Goal: Task Accomplishment & Management: Use online tool/utility

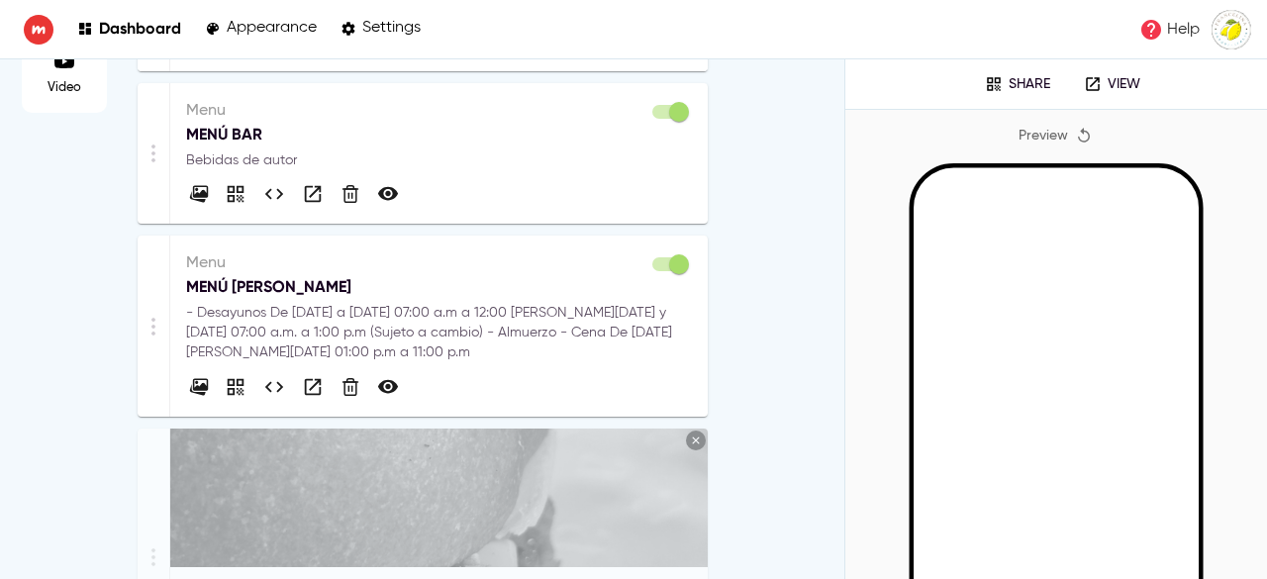
scroll to position [138, 0]
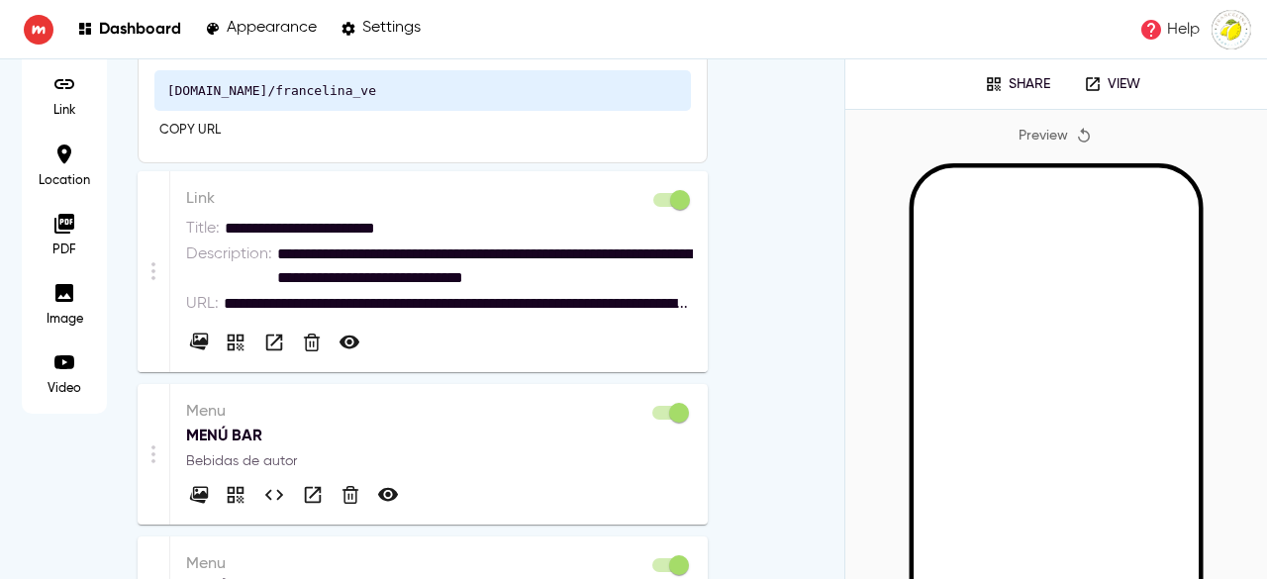
click at [366, 207] on p "Link" at bounding box center [439, 199] width 507 height 24
click at [190, 266] on div "Description :" at bounding box center [231, 267] width 91 height 48
click at [605, 334] on div at bounding box center [439, 337] width 507 height 39
click at [698, 190] on div "**********" at bounding box center [439, 271] width 539 height 201
click at [125, 38] on link "Dashboard" at bounding box center [129, 29] width 104 height 27
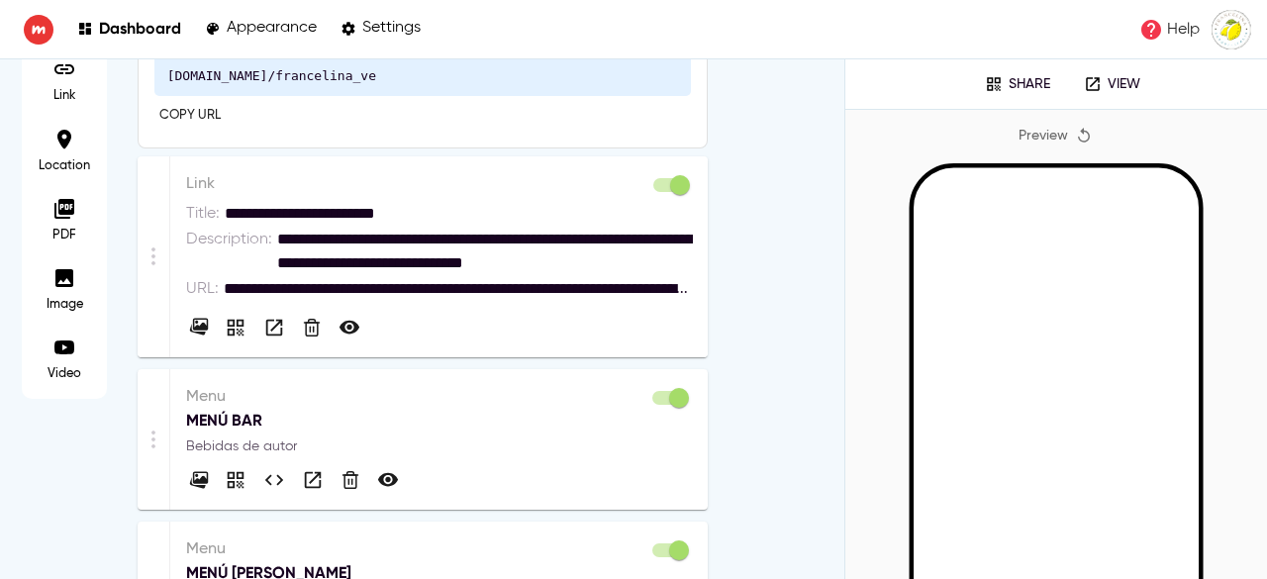
scroll to position [424, 0]
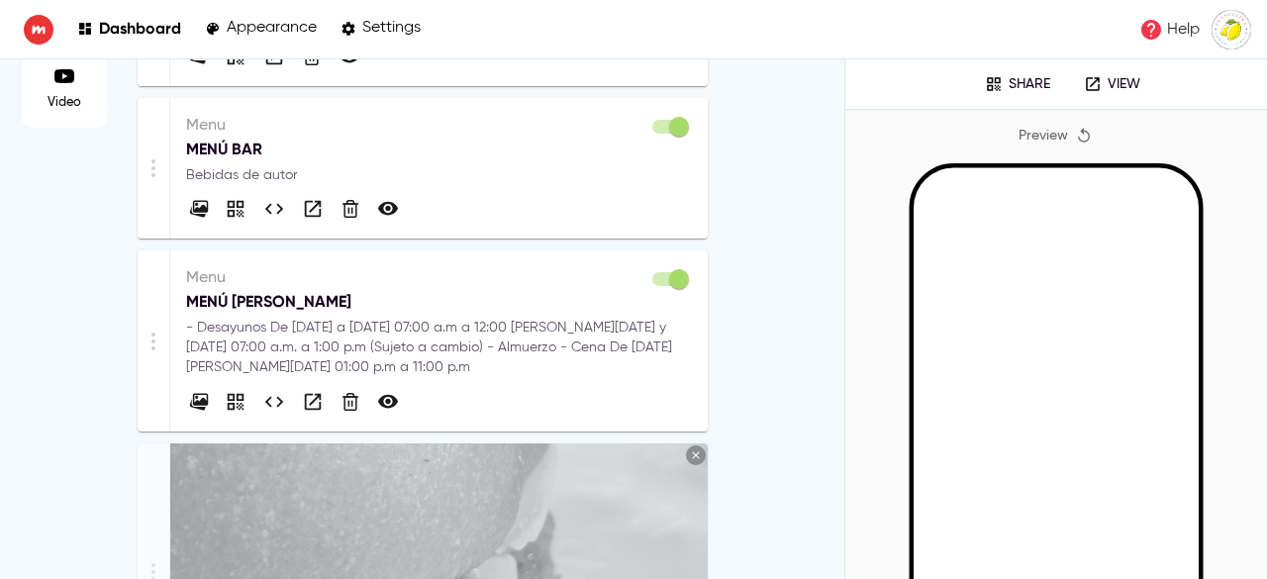
click at [527, 297] on p "MENÚ [PERSON_NAME]" at bounding box center [439, 302] width 506 height 24
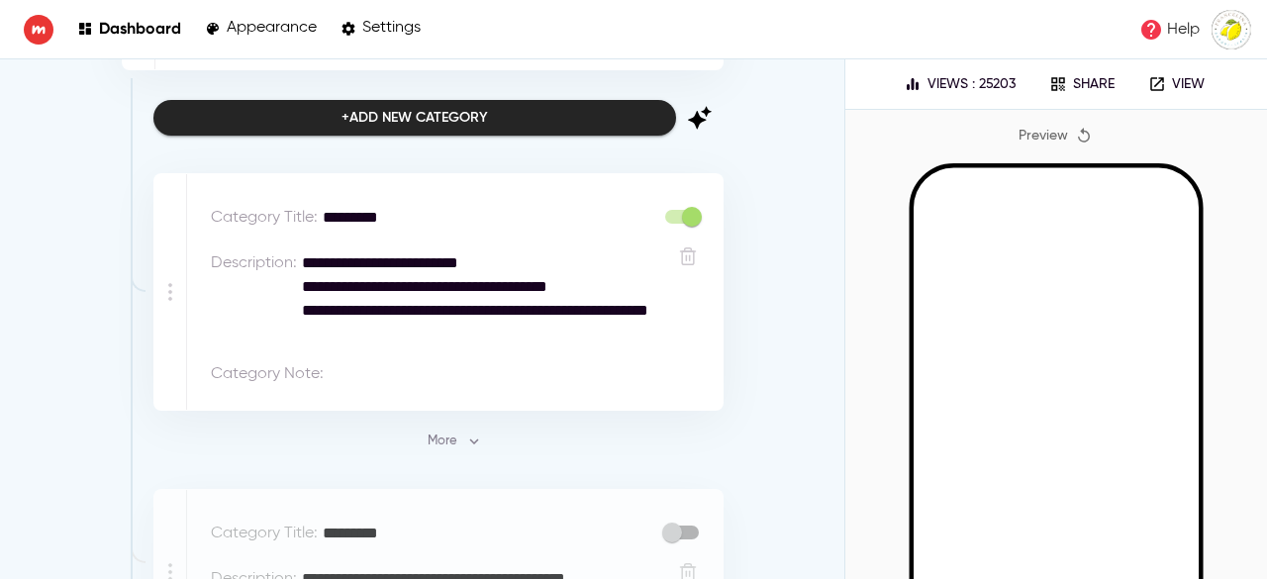
scroll to position [380, 0]
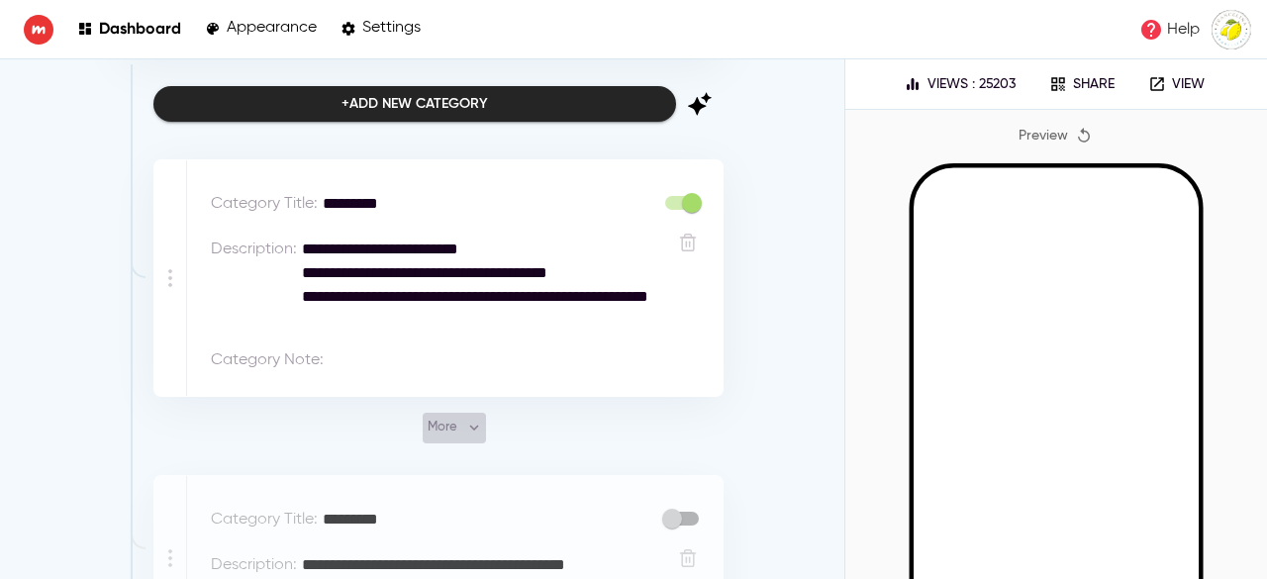
click at [443, 433] on span "More" at bounding box center [454, 428] width 53 height 23
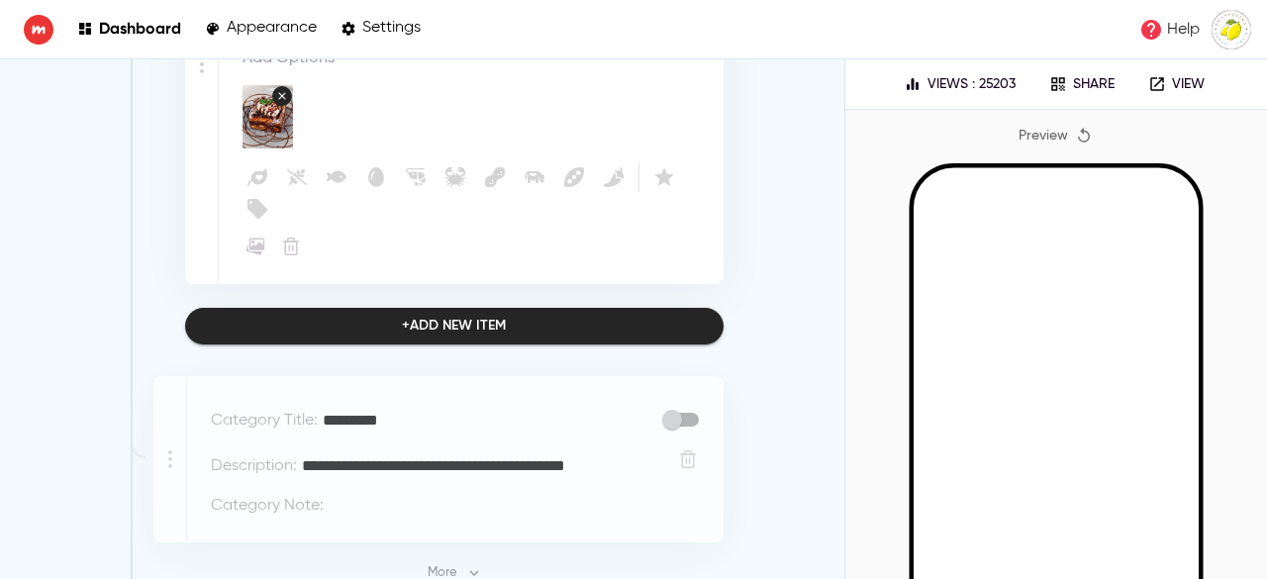
scroll to position [9146, 0]
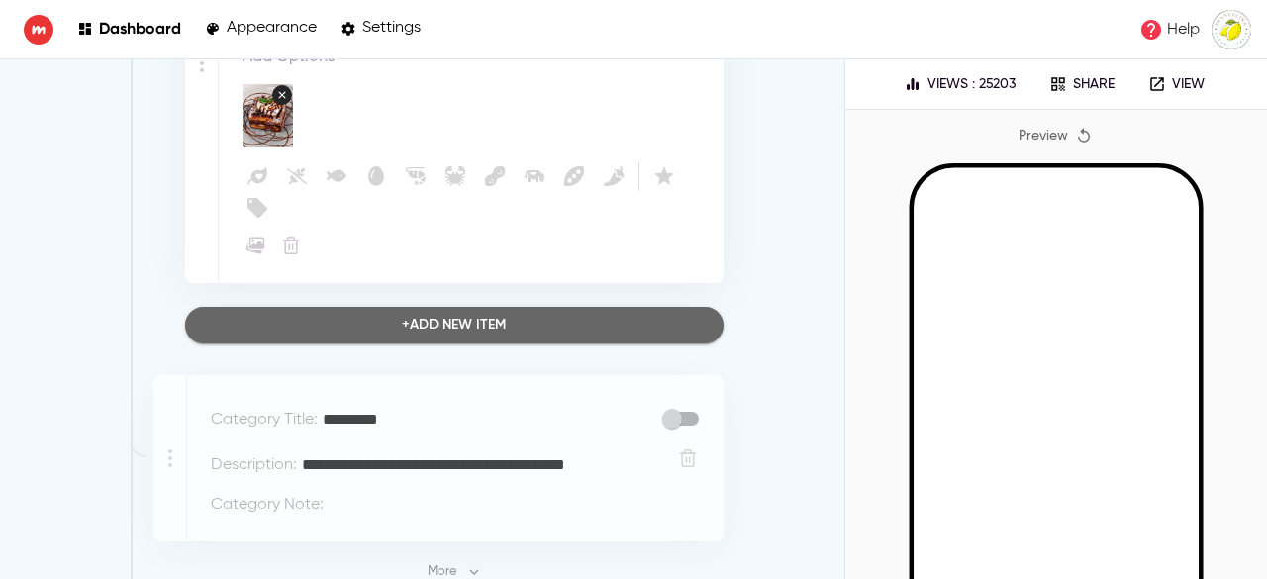
click at [513, 313] on span "+ Add new item" at bounding box center [454, 325] width 507 height 25
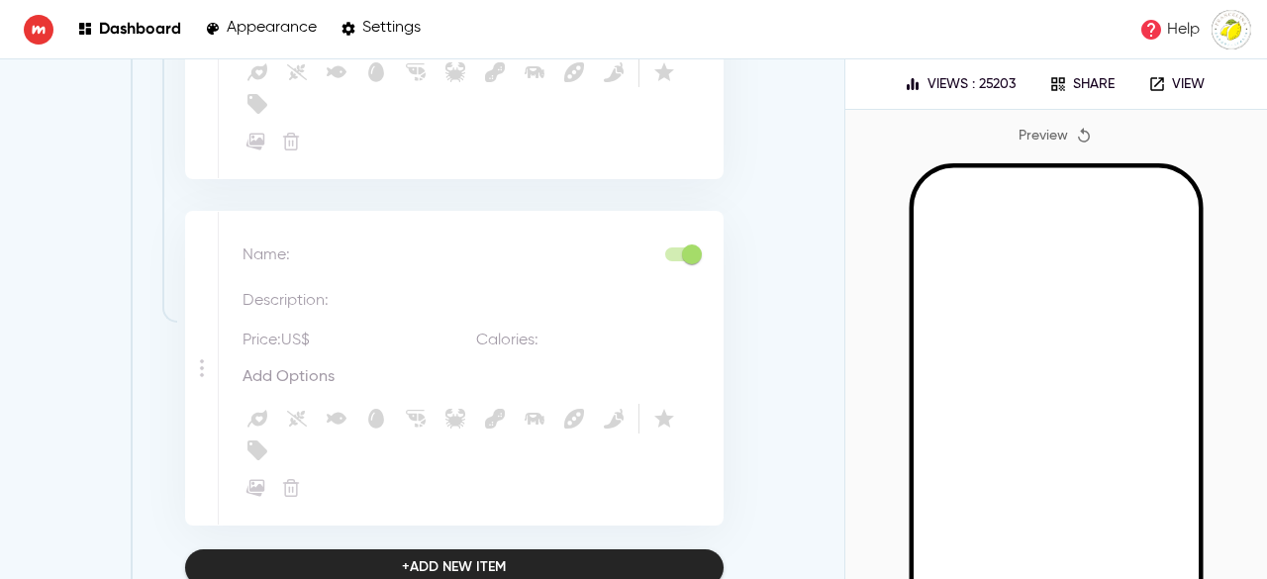
scroll to position [9291, 0]
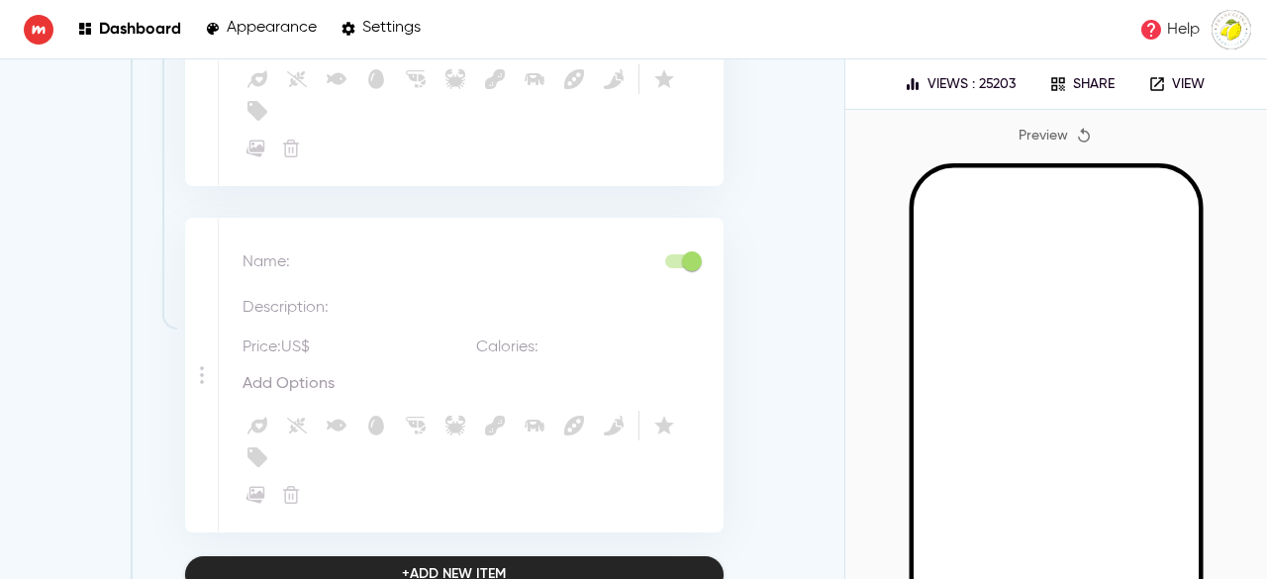
click at [348, 250] on textarea at bounding box center [474, 262] width 358 height 24
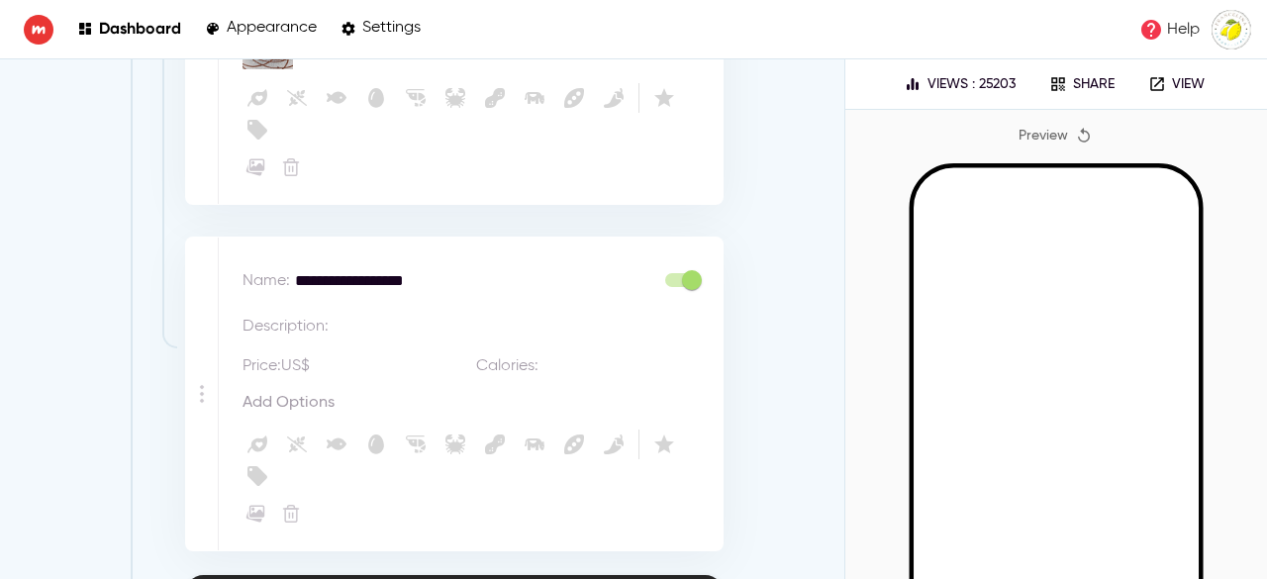
scroll to position [9277, 0]
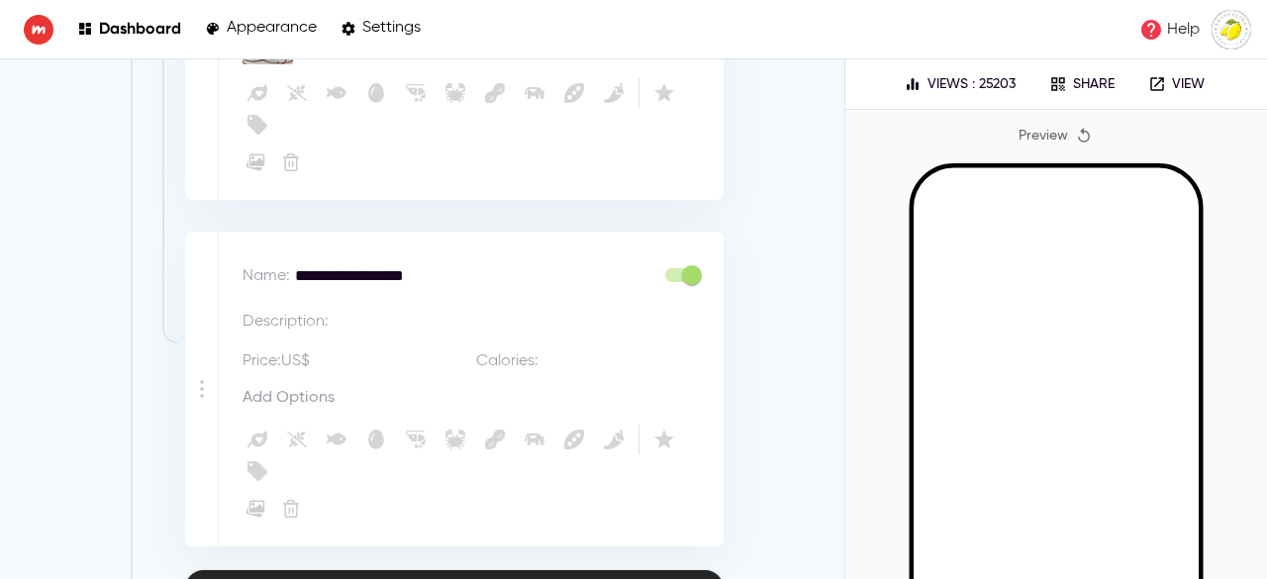
type textarea "**********"
click at [339, 310] on textarea at bounding box center [522, 322] width 377 height 24
type textarea "*"
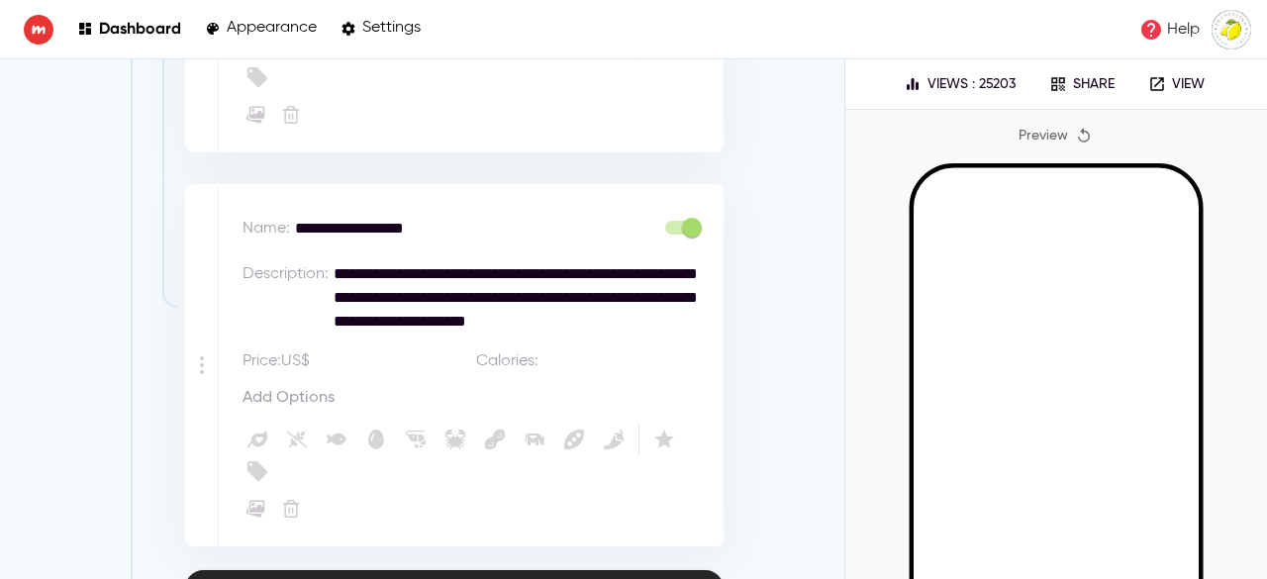
scroll to position [9348, 0]
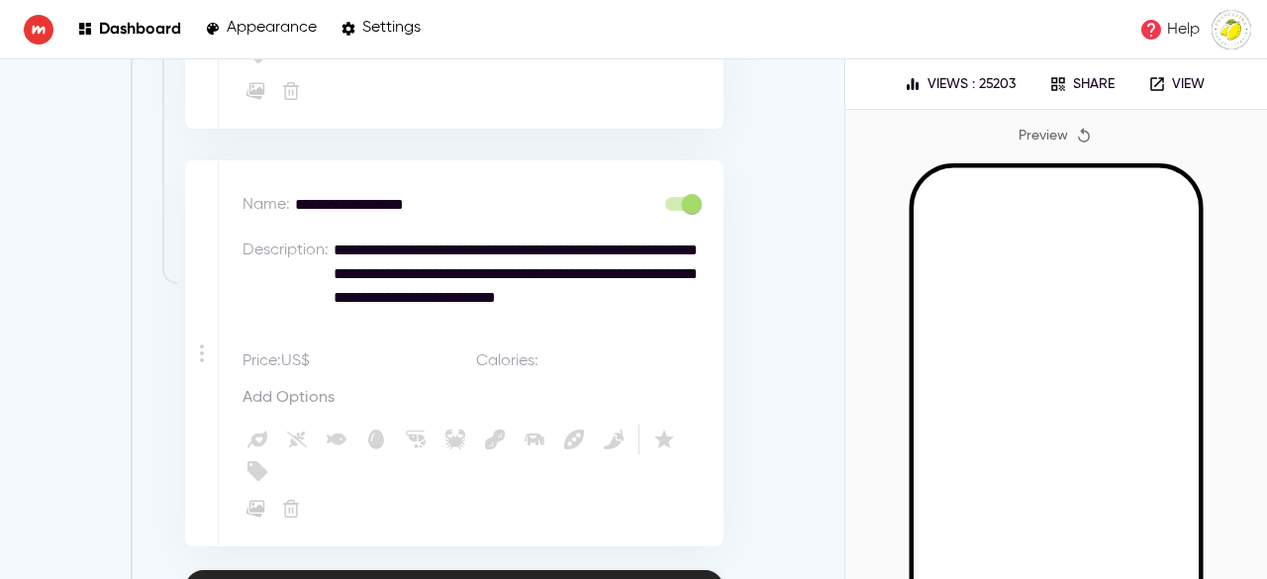
type textarea "**********"
click at [316, 349] on textarea at bounding box center [395, 361] width 161 height 24
type textarea "**"
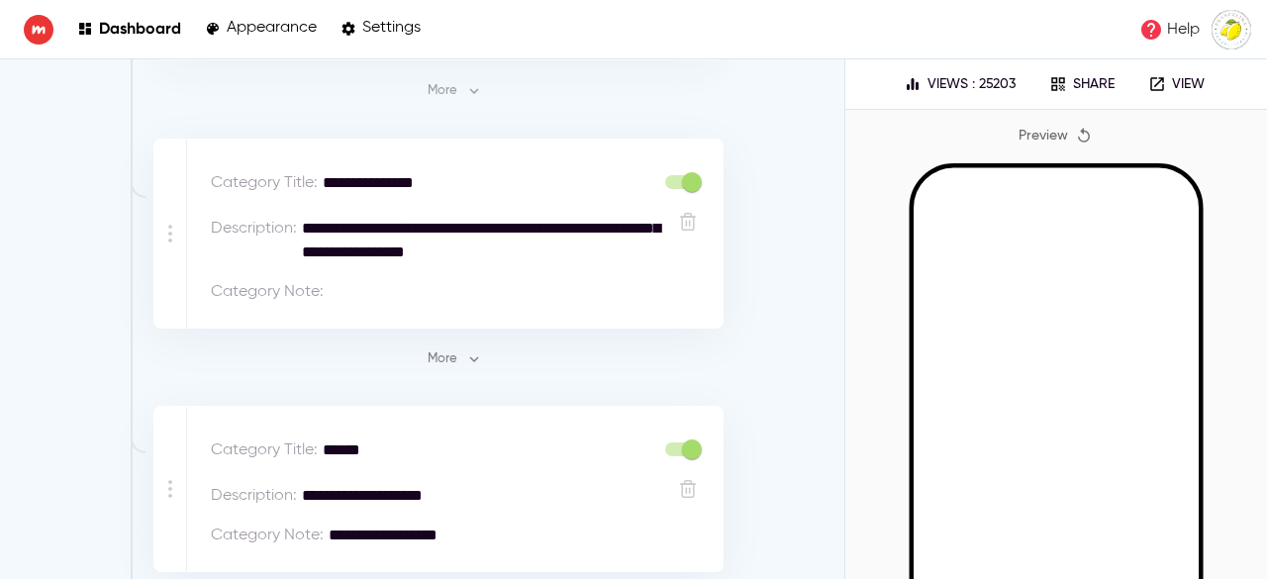
scroll to position [10098, 0]
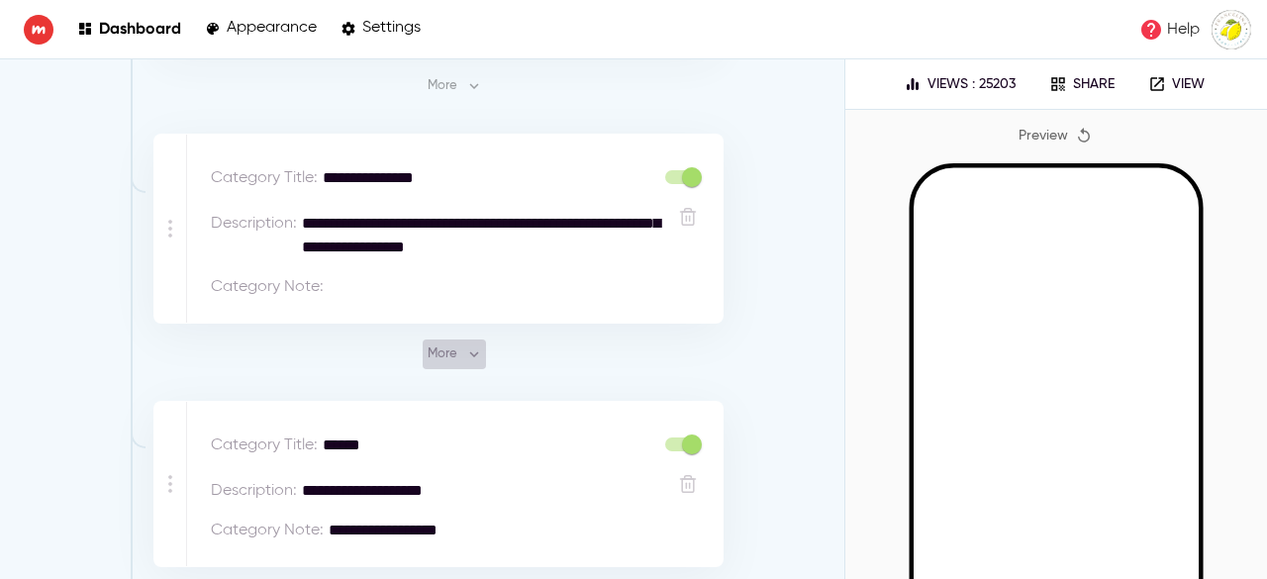
click at [465, 346] on icon "button" at bounding box center [474, 355] width 18 height 18
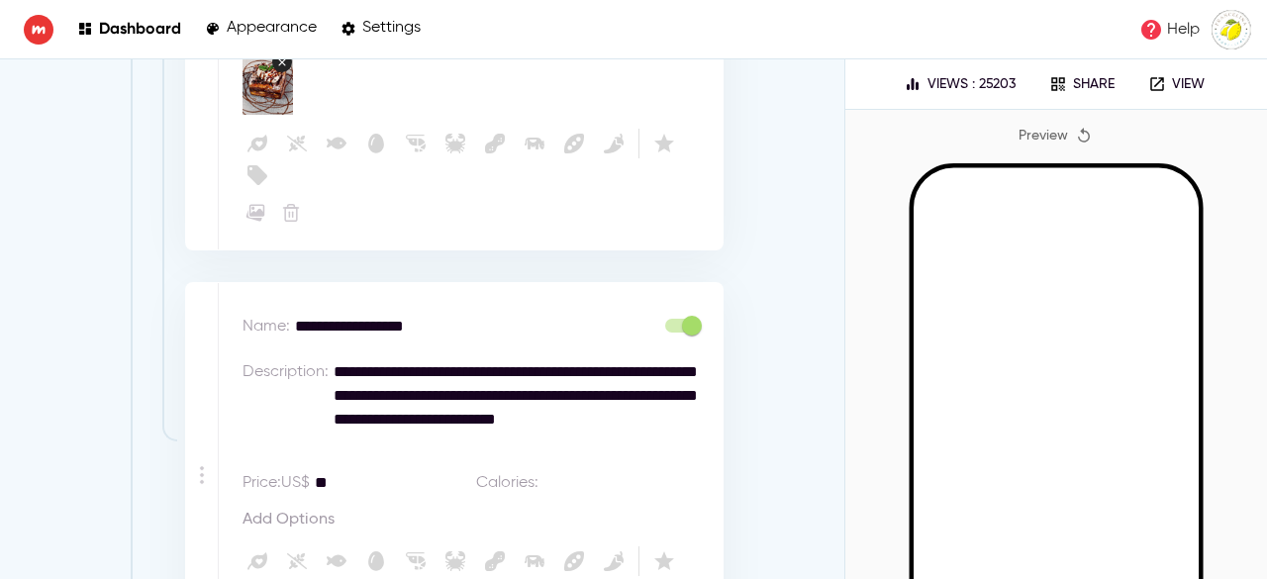
scroll to position [9384, 0]
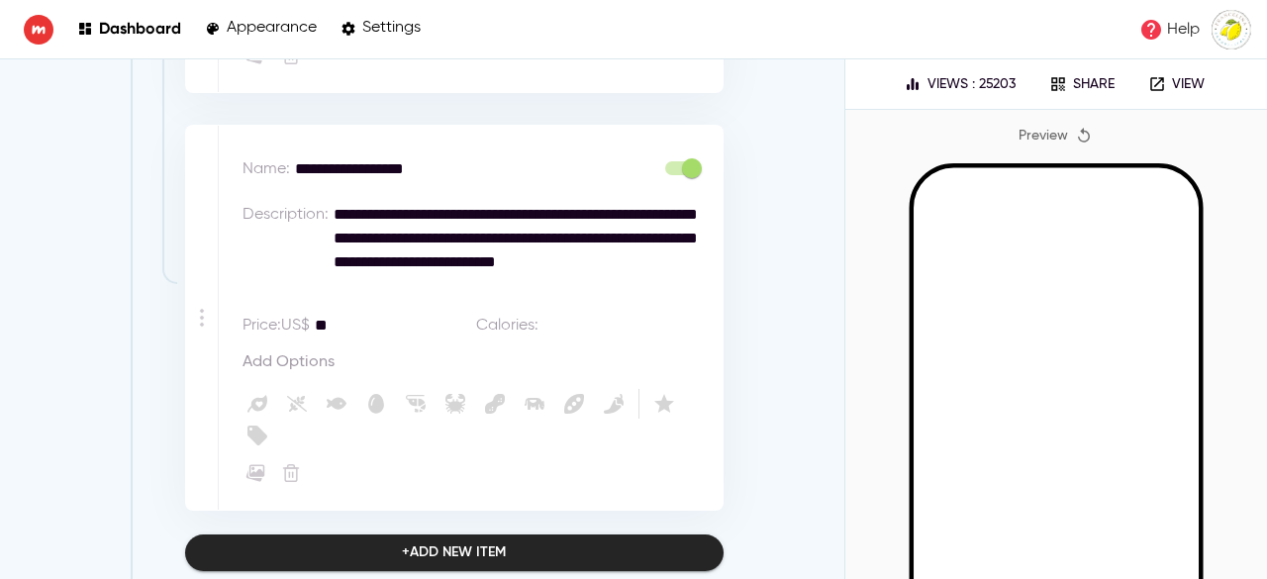
click at [349, 314] on textarea "**" at bounding box center [391, 326] width 152 height 24
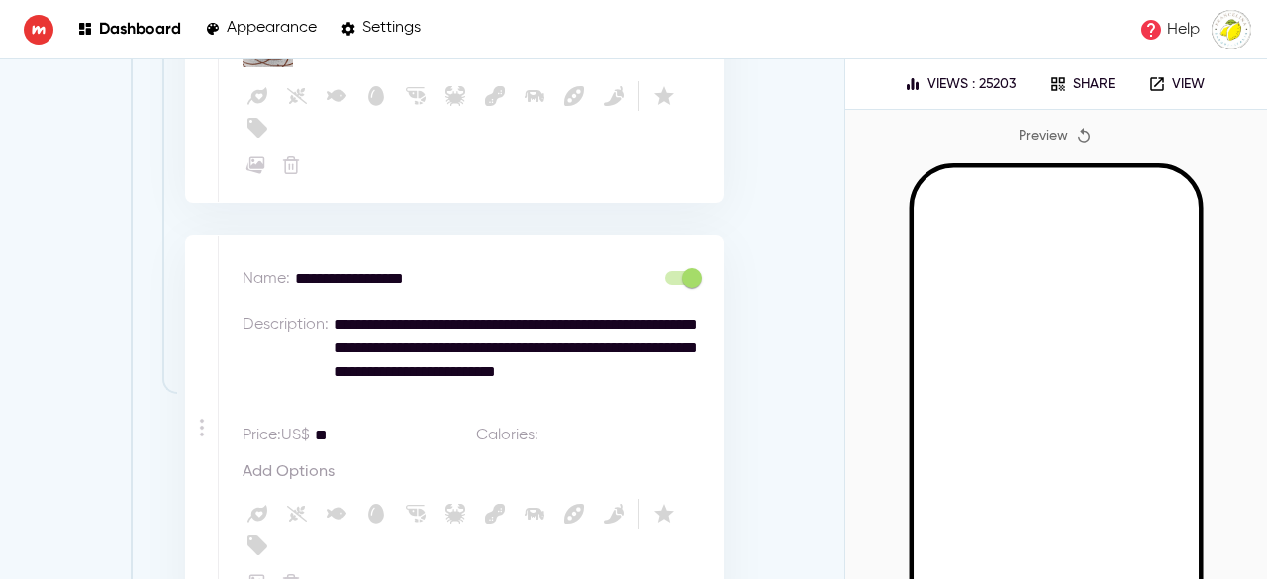
scroll to position [9275, 0]
click at [321, 462] on span "Add Options" at bounding box center [289, 471] width 92 height 19
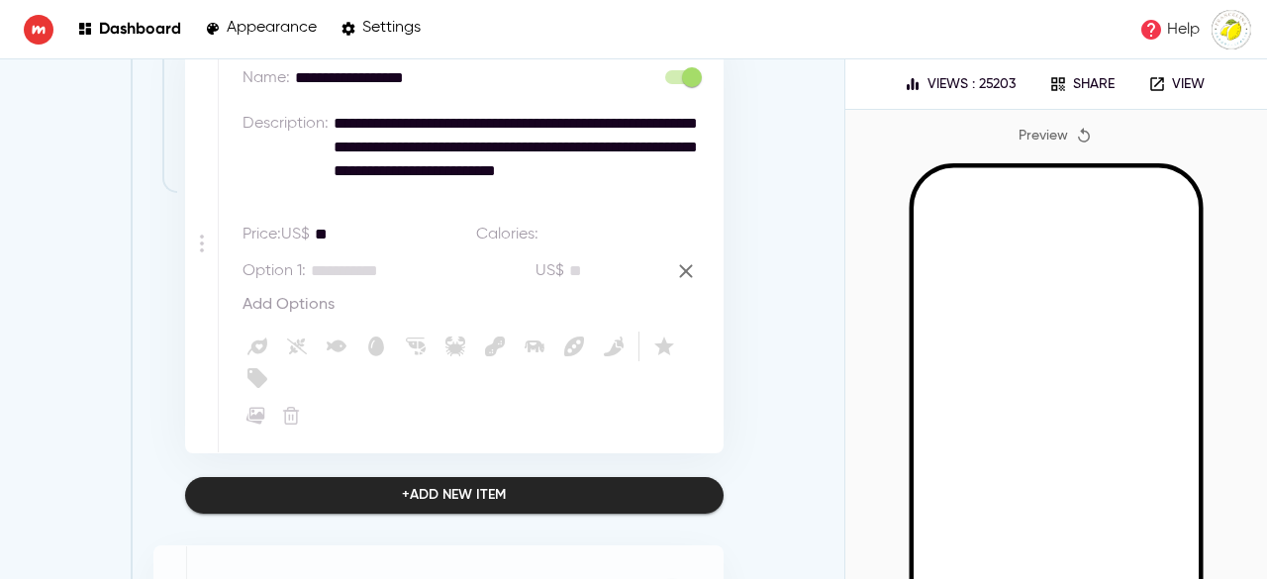
scroll to position [9476, 0]
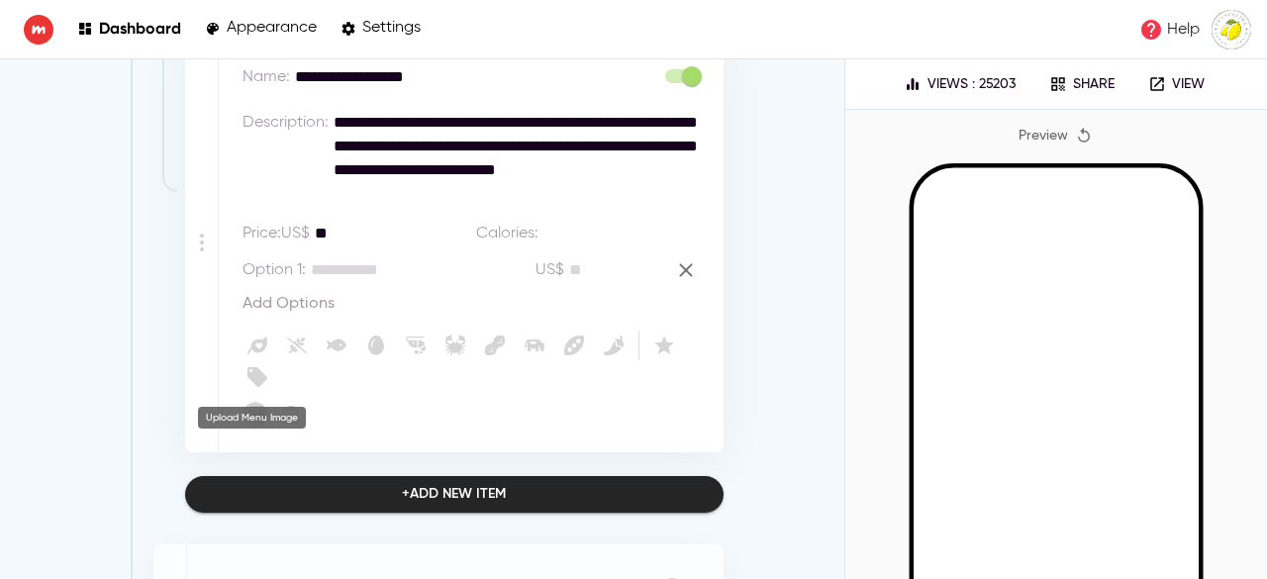
click at [258, 412] on icon "button" at bounding box center [254, 418] width 16 height 12
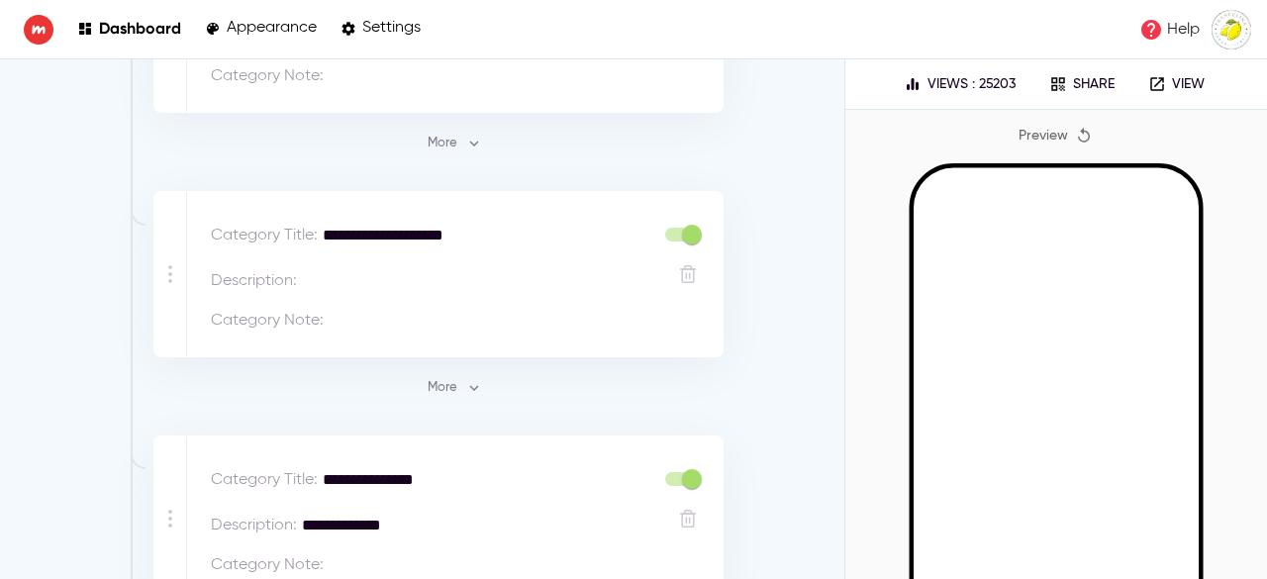
scroll to position [12794, 0]
click at [465, 378] on icon "button" at bounding box center [474, 387] width 18 height 18
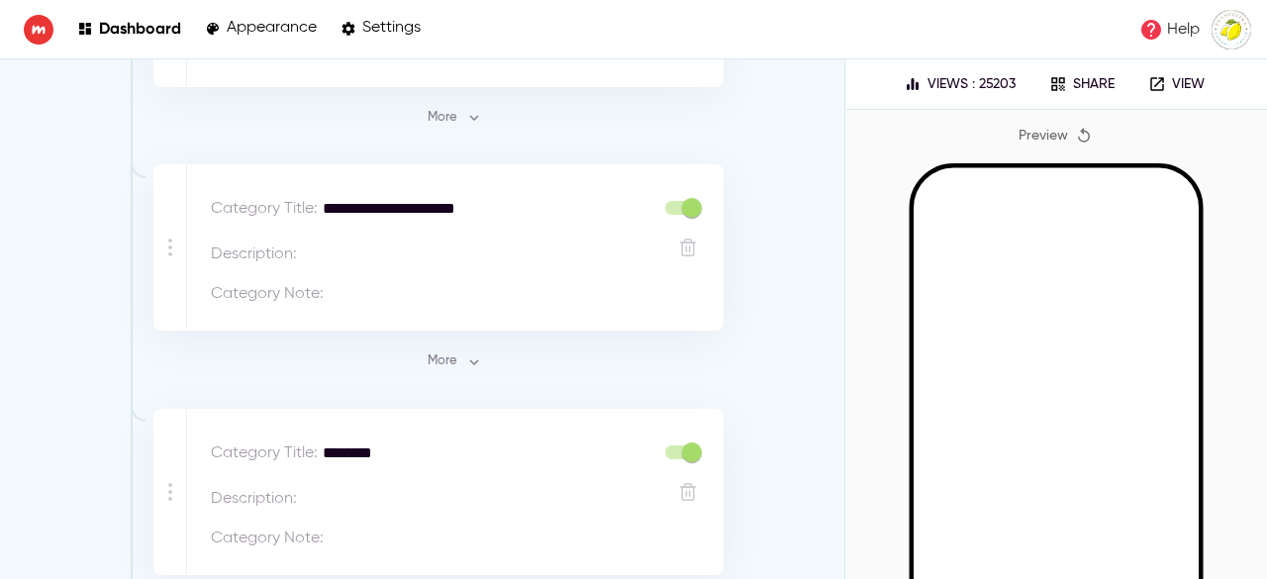
scroll to position [19205, 0]
click at [447, 349] on span "More" at bounding box center [454, 360] width 53 height 23
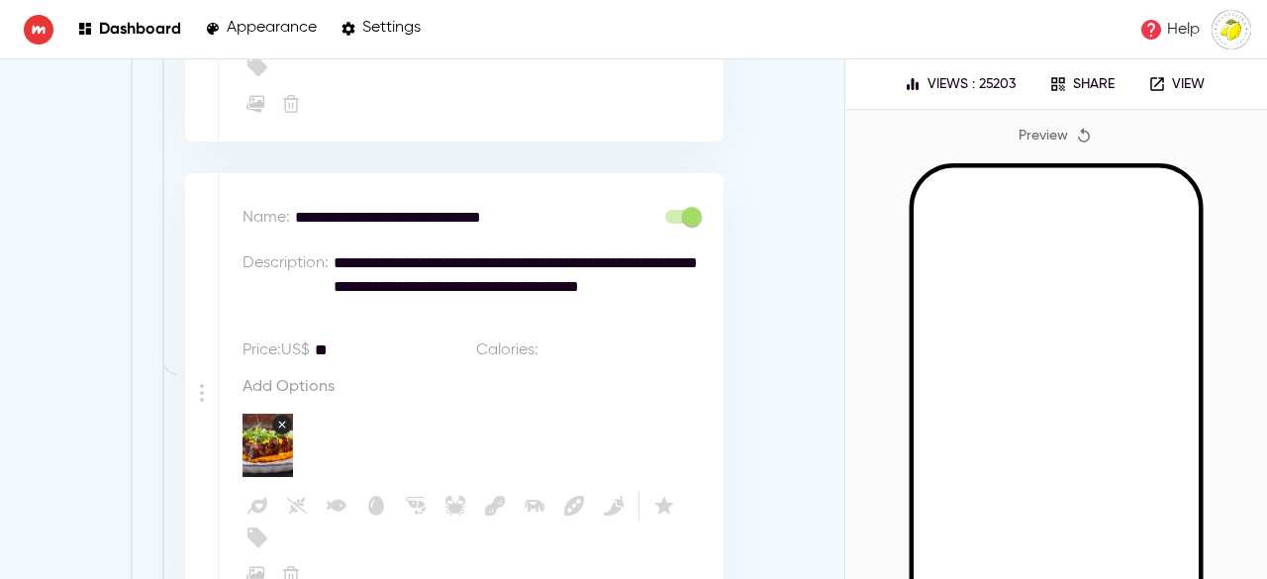
scroll to position [23164, 0]
